Goal: Task Accomplishment & Management: Complete application form

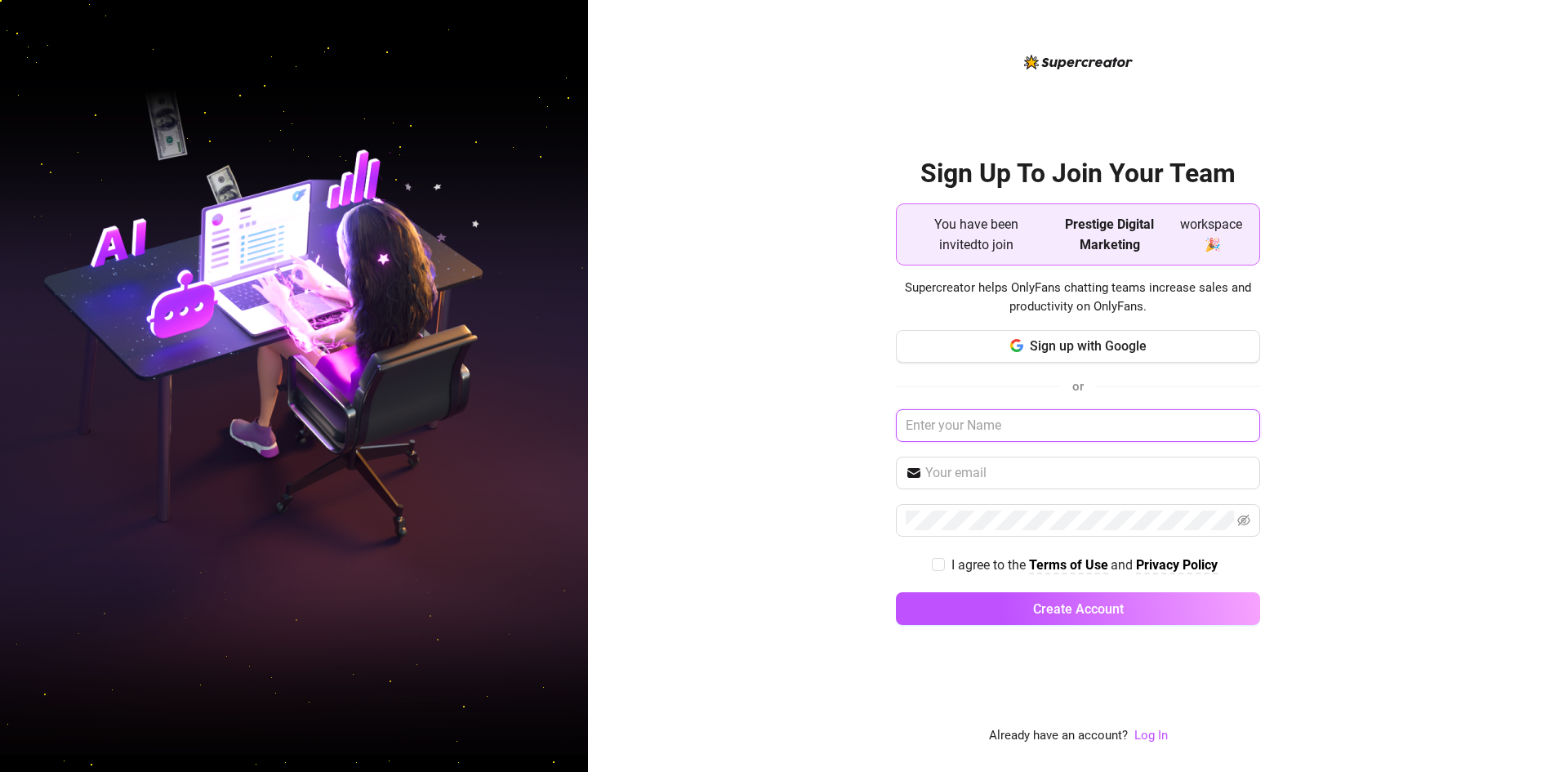
click at [1028, 422] on input "text" at bounding box center [1077, 425] width 364 height 32
click at [971, 426] on input "text" at bounding box center [1077, 425] width 364 height 32
type input "a"
type input "Josko"
click at [1024, 486] on span at bounding box center [1077, 472] width 364 height 32
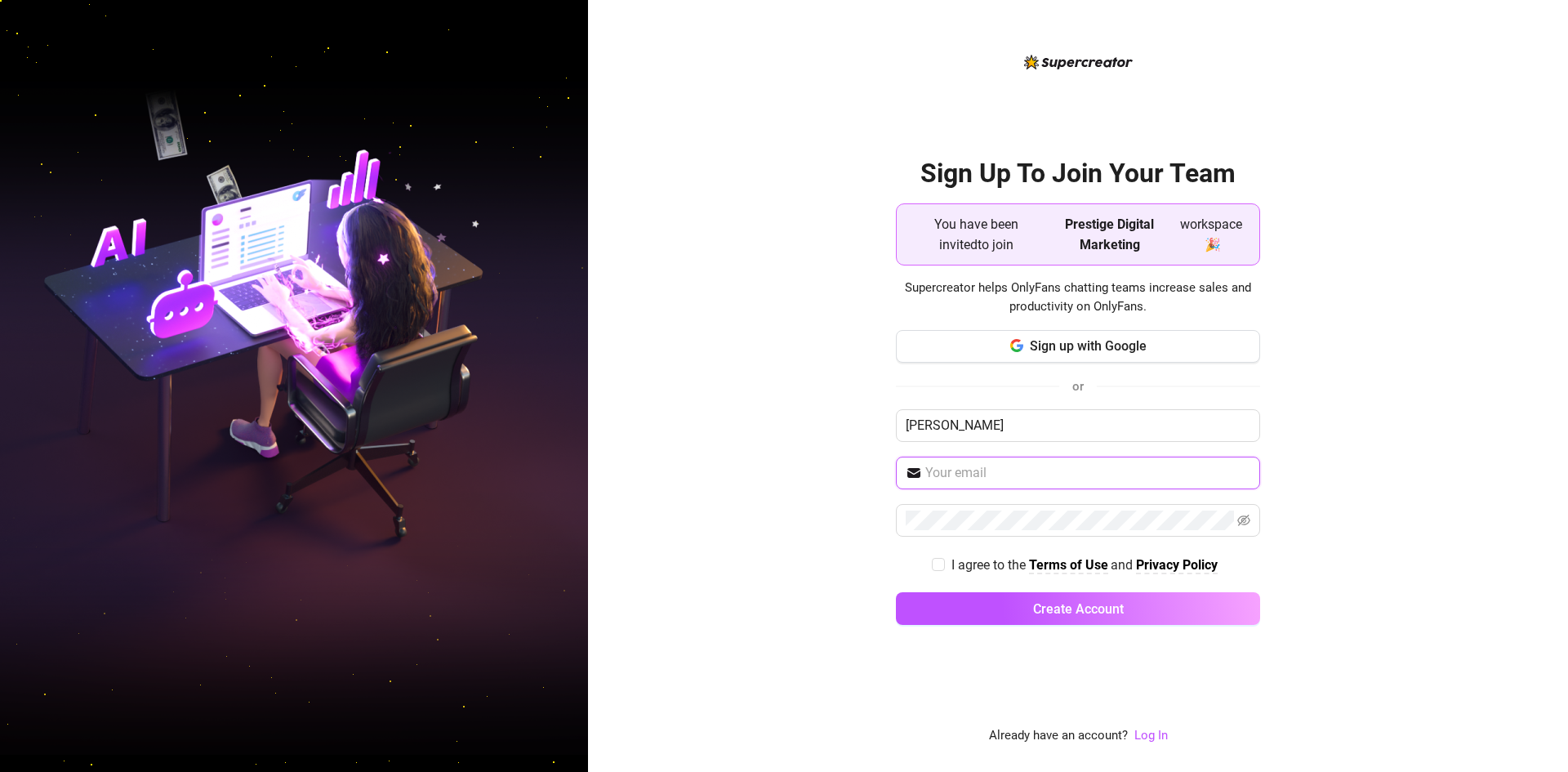
click at [1018, 481] on input "text" at bounding box center [1088, 473] width 325 height 20
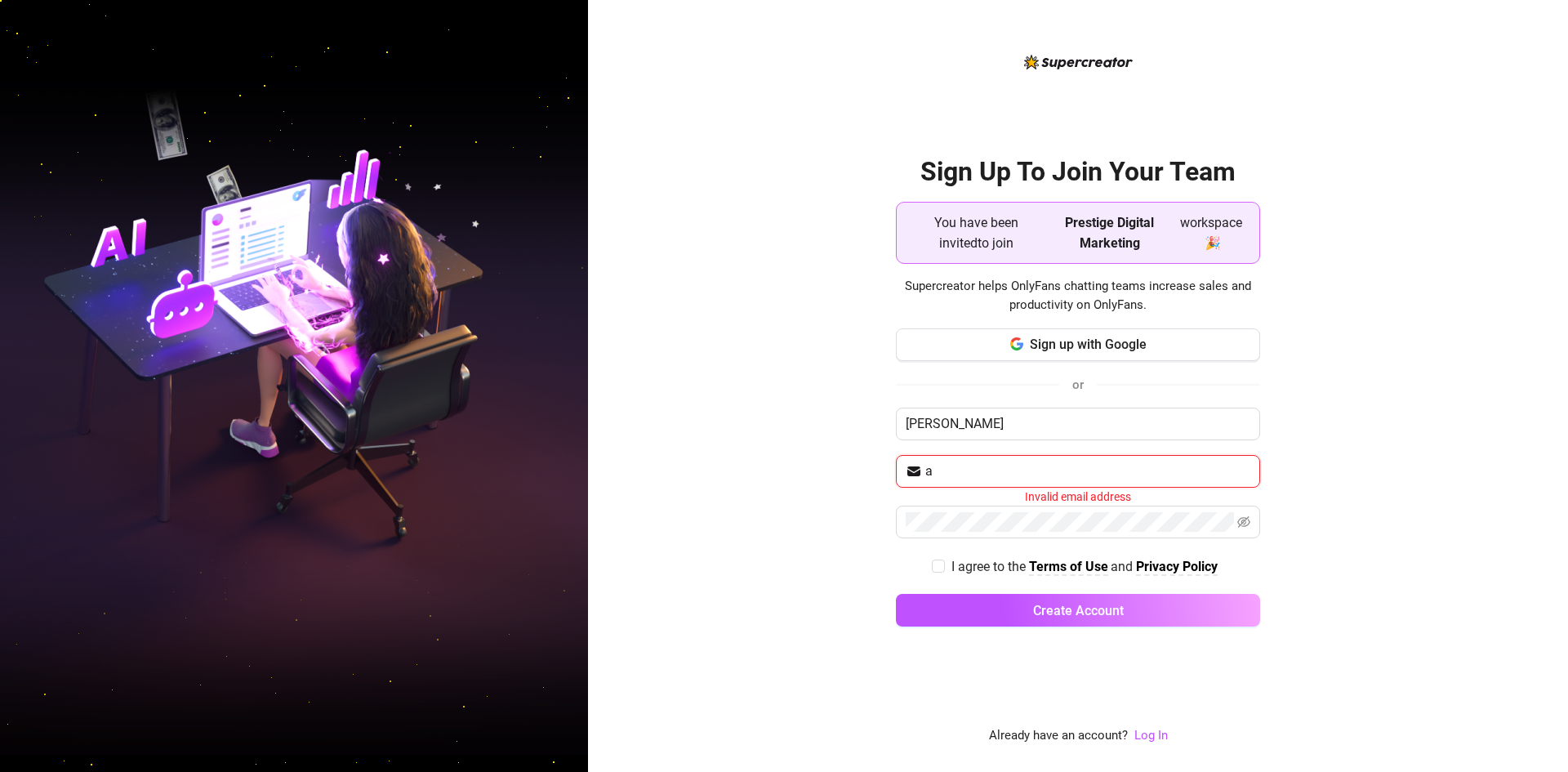
type input "andrejcic.josko@gmail.com"
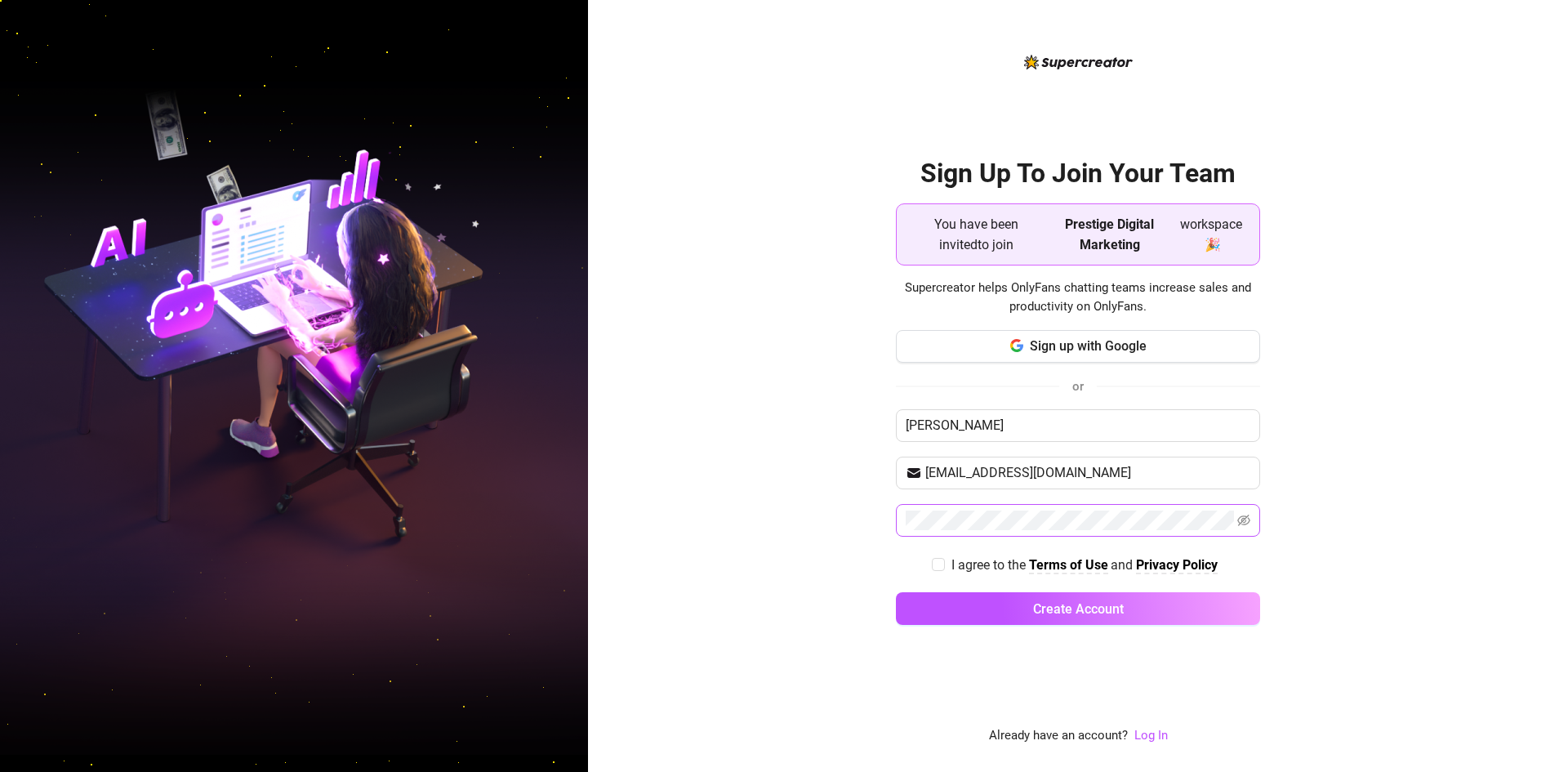
click at [1255, 526] on span at bounding box center [1077, 520] width 364 height 32
click at [1245, 520] on icon "eye-invisible" at bounding box center [1244, 520] width 13 height 12
click at [1247, 520] on icon "eye" at bounding box center [1244, 520] width 13 height 13
click at [940, 561] on input "I agree to the Terms of Use and Privacy Policy" at bounding box center [938, 564] width 12 height 12
checkbox input "true"
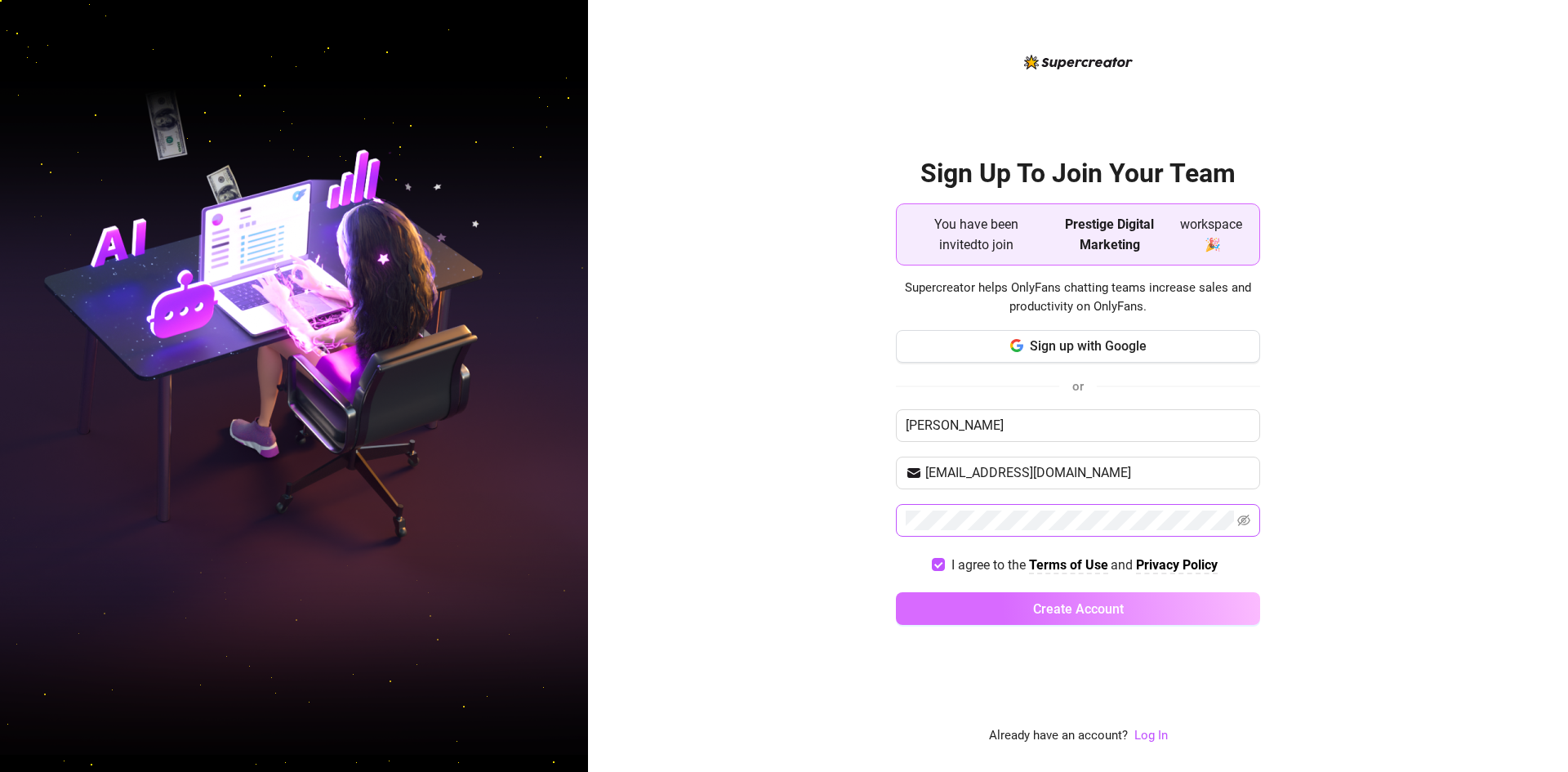
click at [1016, 603] on button "Create Account" at bounding box center [1077, 608] width 364 height 32
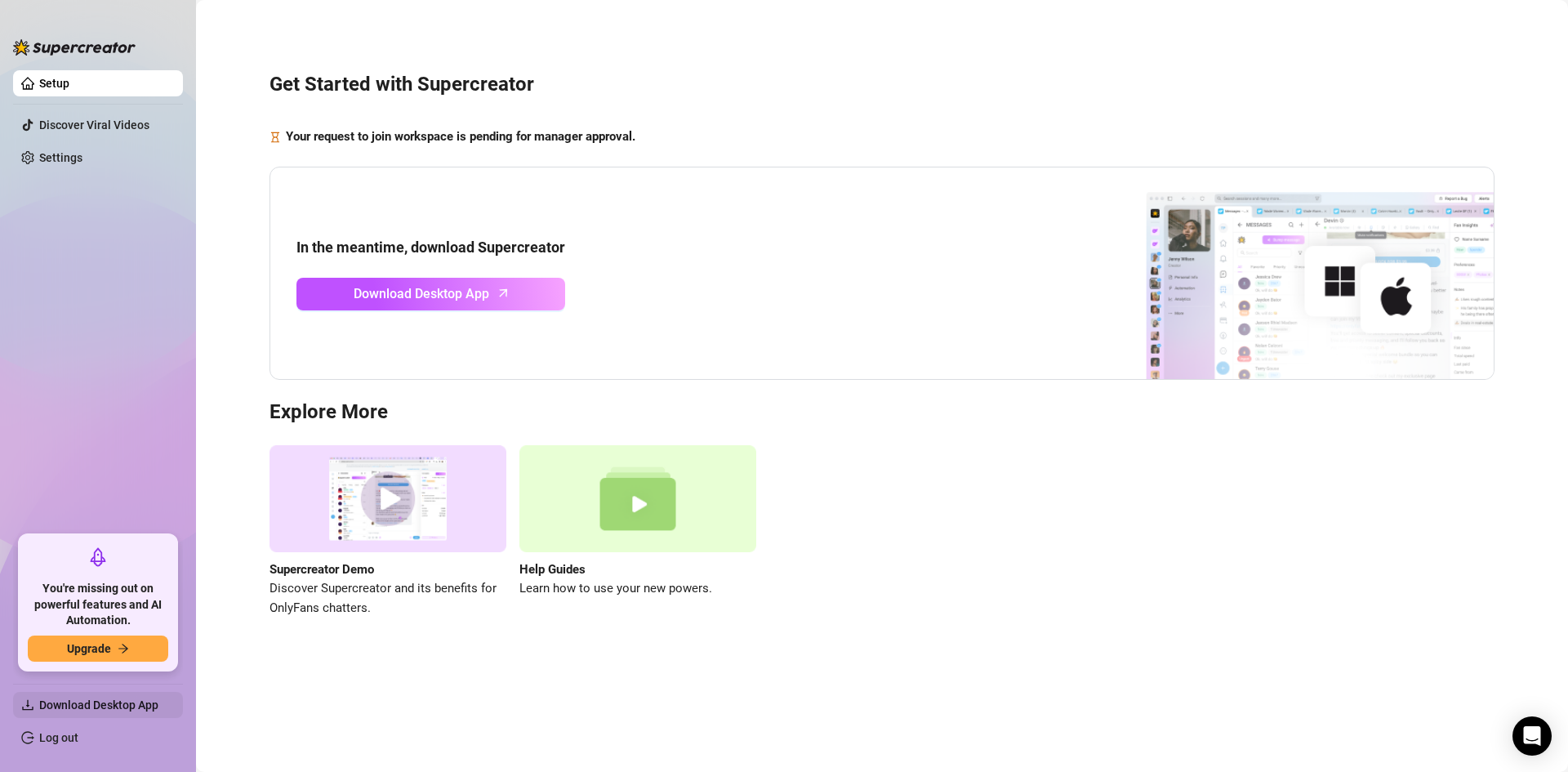
click at [101, 704] on span "Download Desktop App" at bounding box center [99, 705] width 120 height 13
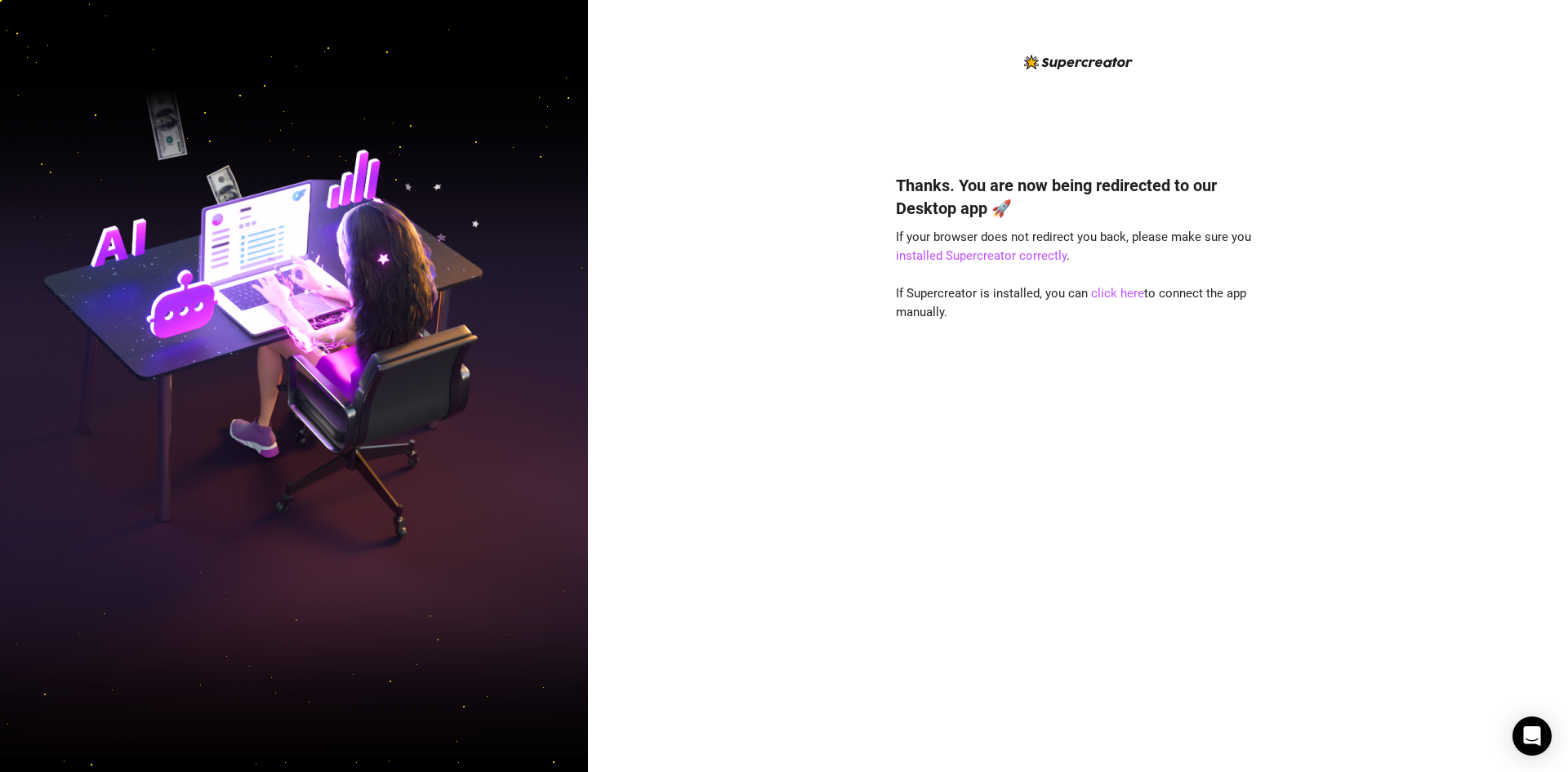
click at [825, 212] on div "Thanks. You are now being redirected to our Desktop app 🚀 If your browser does …" at bounding box center [1078, 386] width 980 height 772
click at [1124, 296] on link "click here" at bounding box center [1118, 293] width 53 height 15
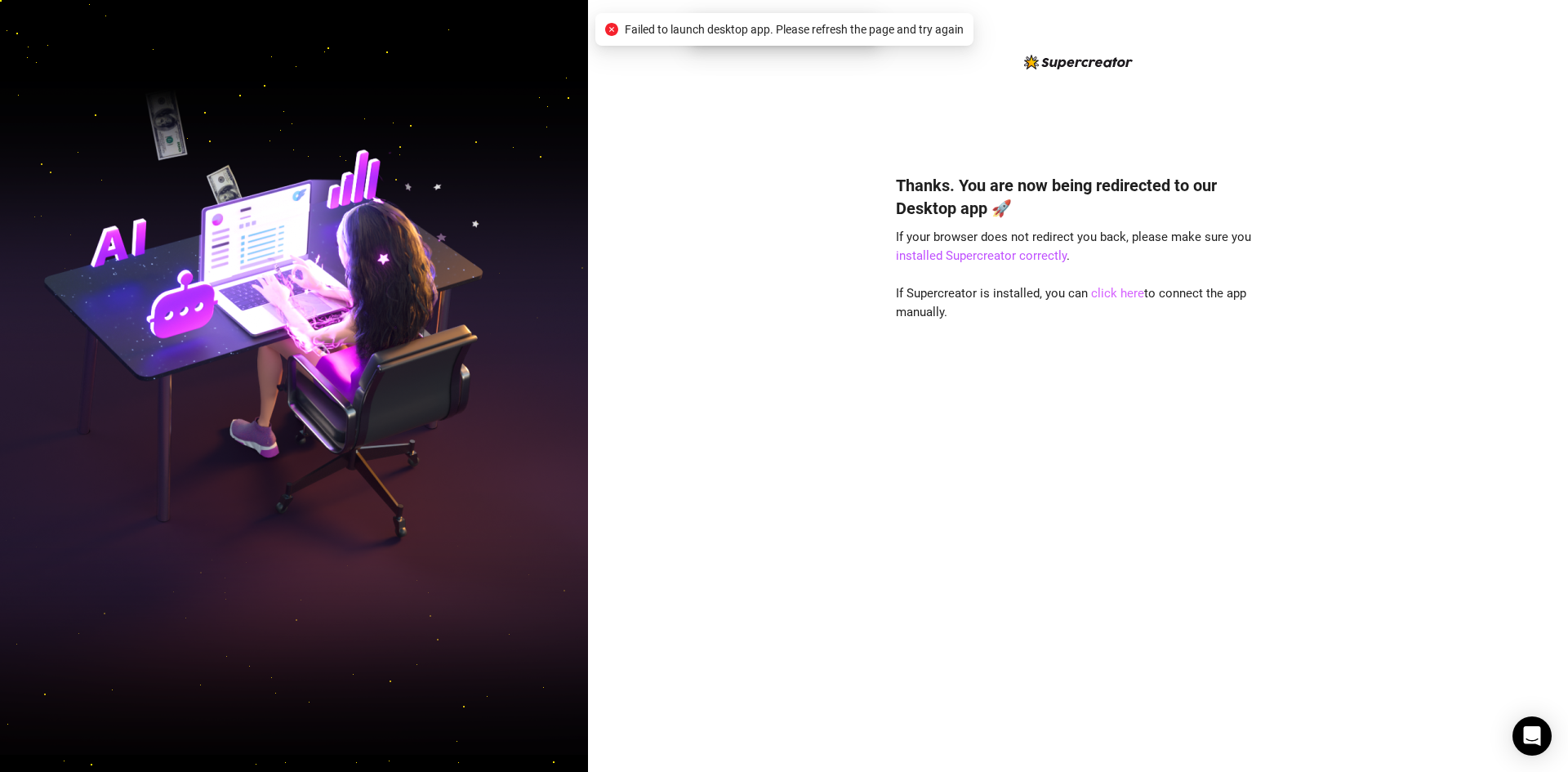
click at [1122, 295] on link "click here" at bounding box center [1118, 293] width 53 height 15
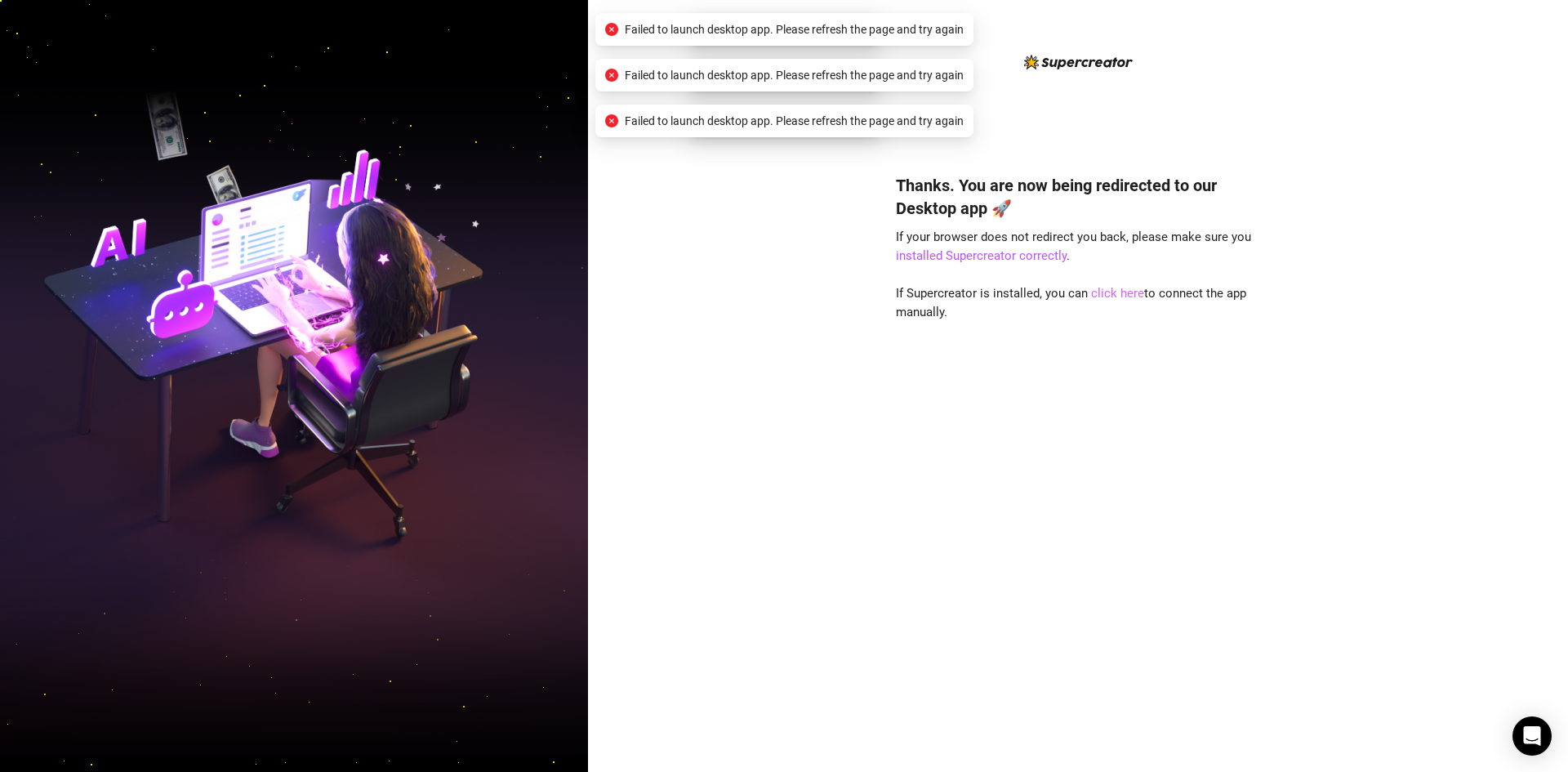
click at [1122, 295] on link "click here" at bounding box center [1118, 293] width 53 height 15
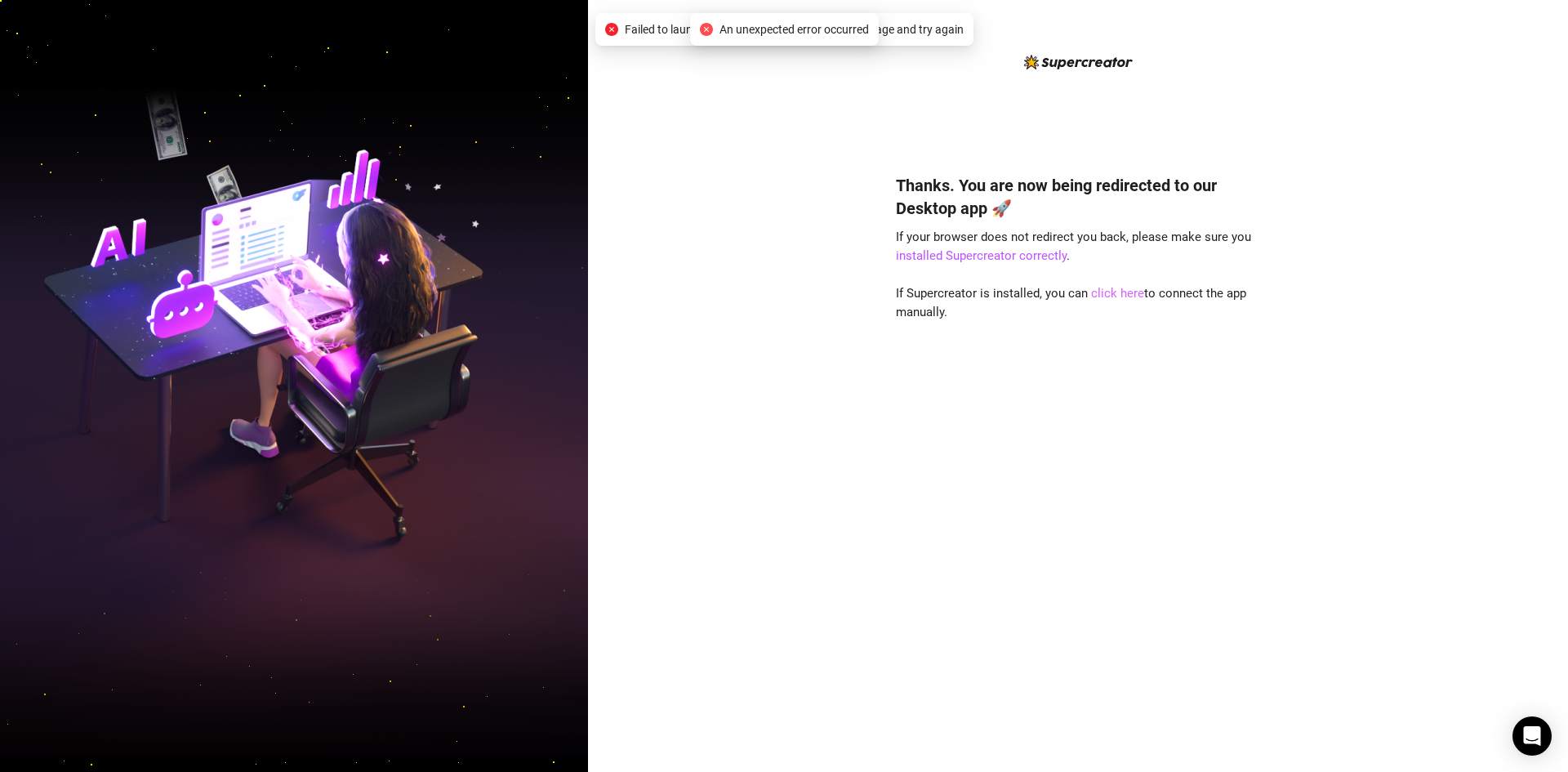
click at [1113, 292] on link "click here" at bounding box center [1118, 293] width 53 height 15
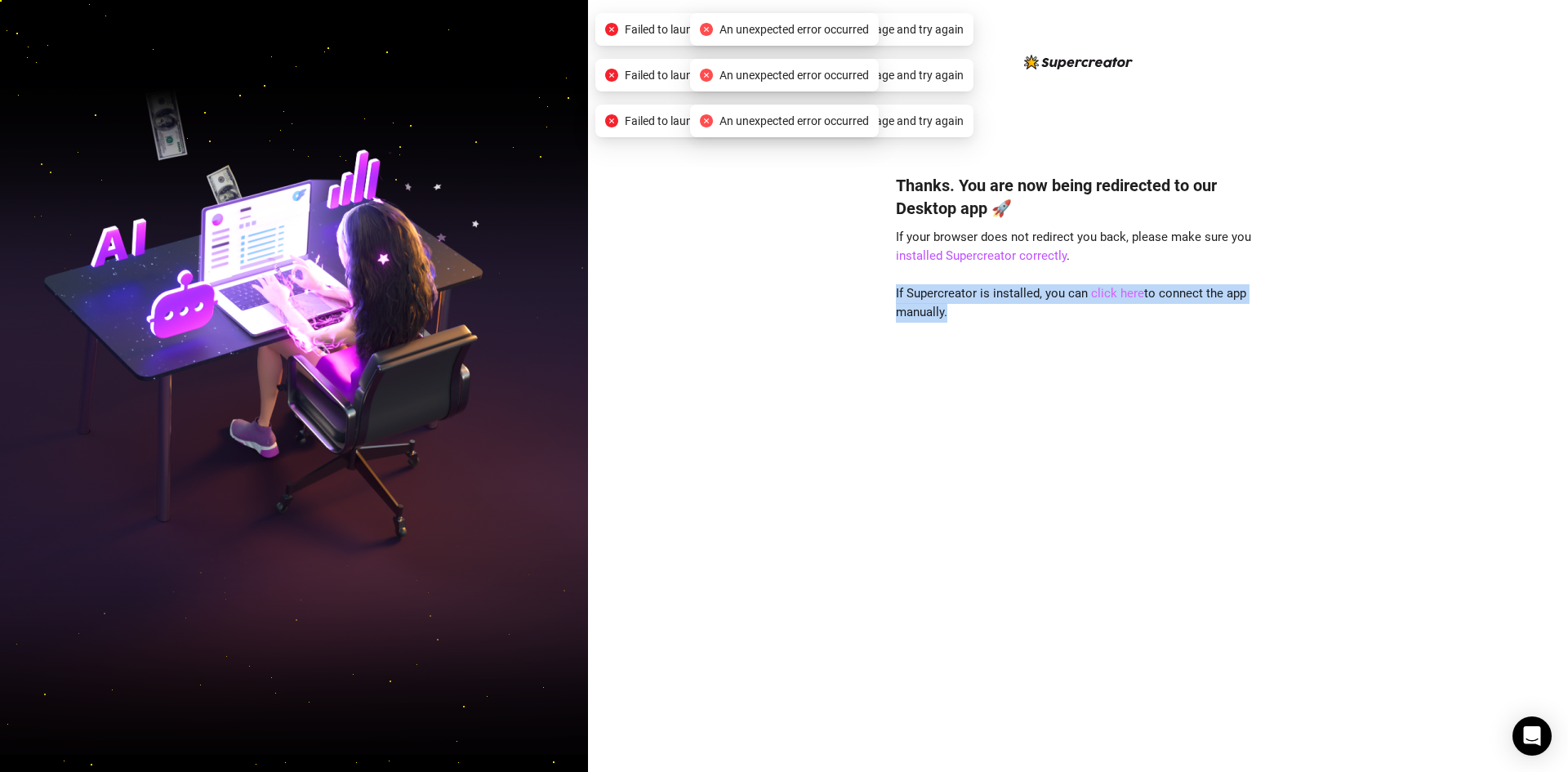
click at [1113, 292] on link "click here" at bounding box center [1118, 293] width 53 height 15
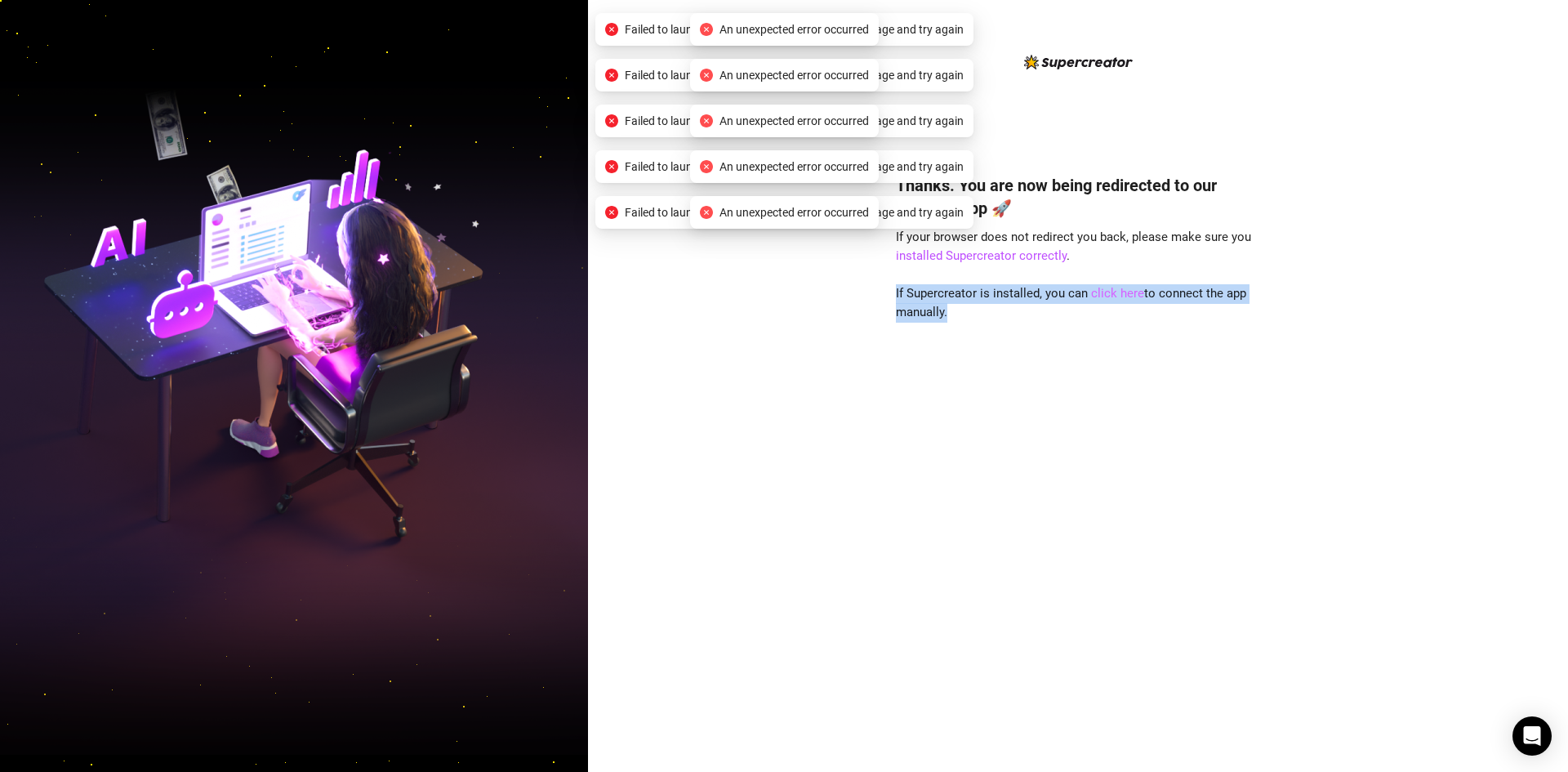
click at [1113, 292] on link "click here" at bounding box center [1118, 293] width 53 height 15
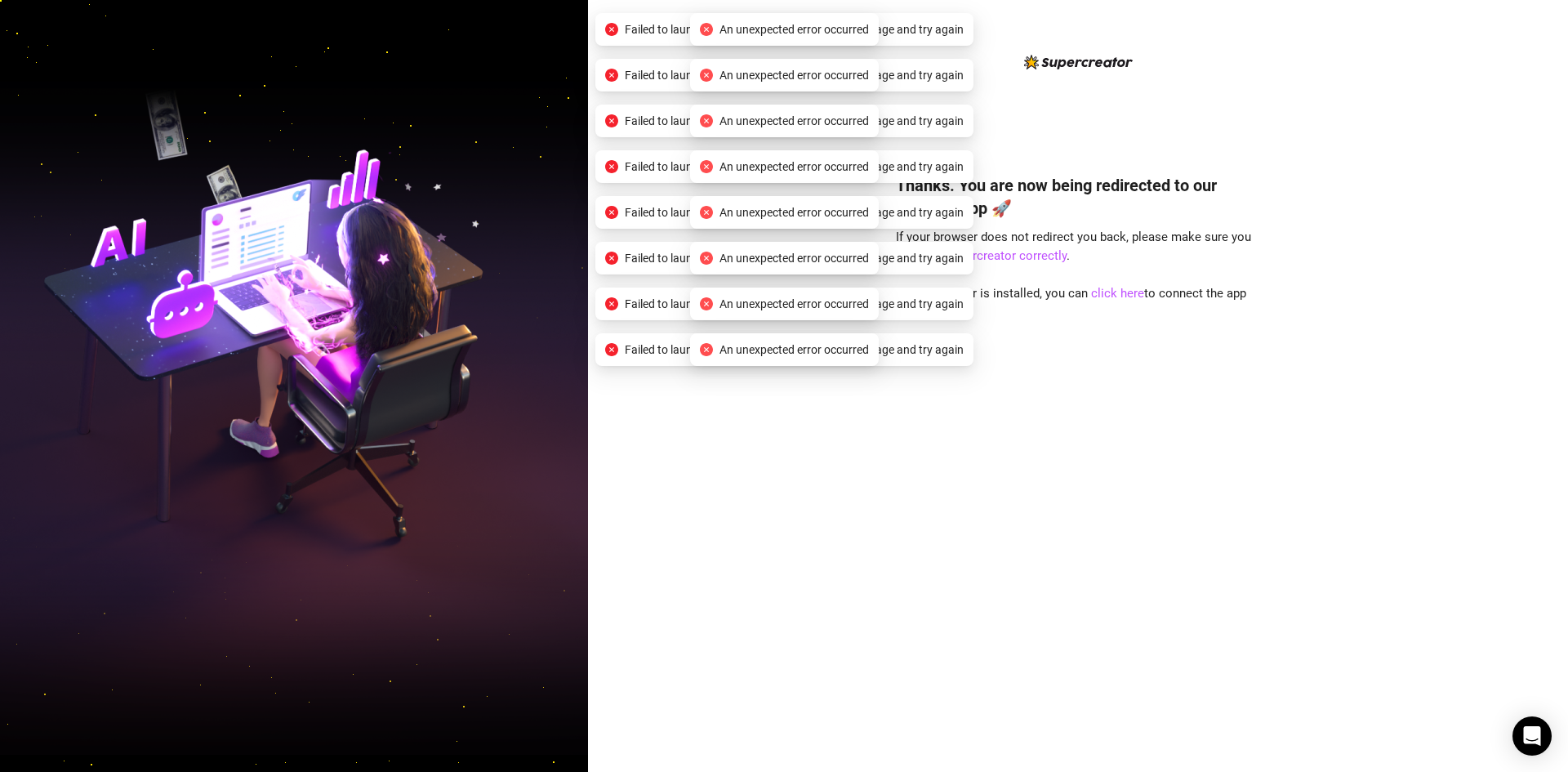
click at [1155, 267] on div "Thanks. You are now being redirected to our Desktop app 🚀 If your browser does …" at bounding box center [1077, 448] width 364 height 594
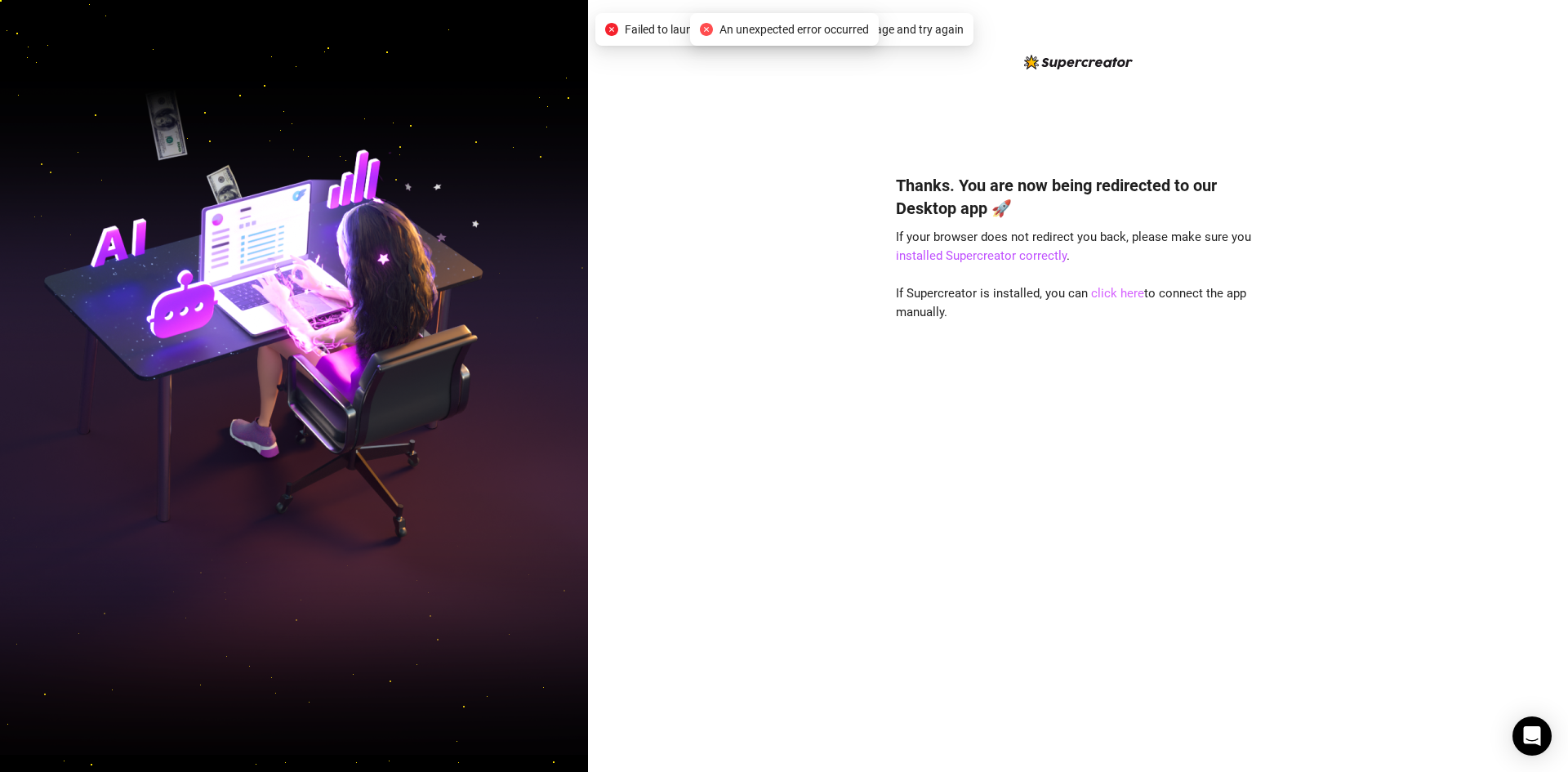
click at [1126, 296] on link "click here" at bounding box center [1118, 293] width 53 height 15
